Goal: Register for event/course

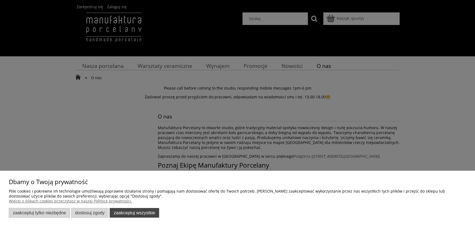
click at [145, 211] on button "Zaakceptuj wszystkie" at bounding box center [134, 213] width 49 height 10
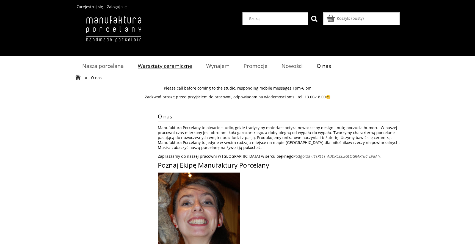
click at [175, 68] on span "Warsztaty ceramiczne" at bounding box center [165, 65] width 54 height 7
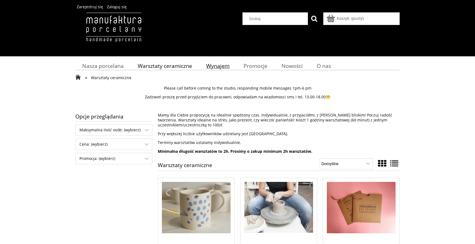
click at [218, 65] on span "Wynajem" at bounding box center [217, 65] width 23 height 7
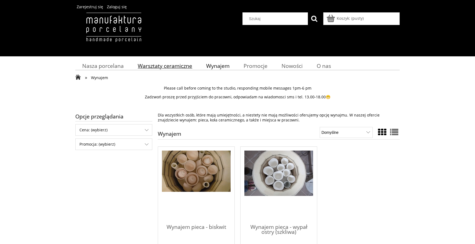
click at [174, 64] on span "Warsztaty ceramiczne" at bounding box center [165, 65] width 54 height 7
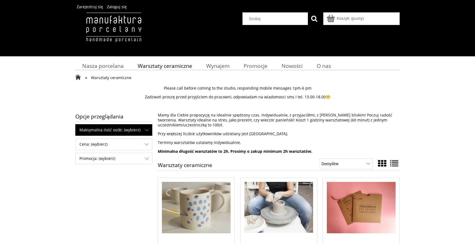
click at [144, 127] on span "Maksymalna ilość osób: (wybierz)" at bounding box center [114, 129] width 76 height 11
click at [106, 143] on em "(4)" at bounding box center [104, 141] width 4 height 5
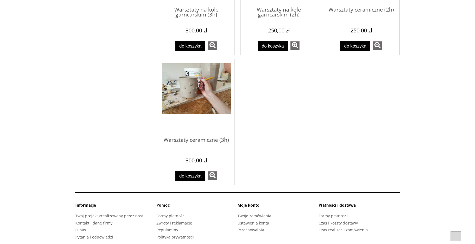
scroll to position [258, 0]
